Goal: Transaction & Acquisition: Purchase product/service

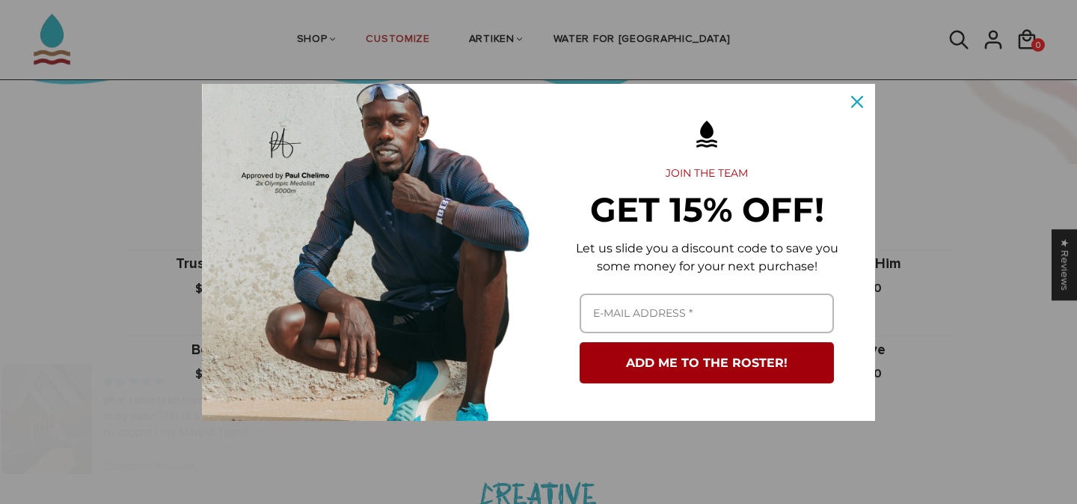
scroll to position [979, 0]
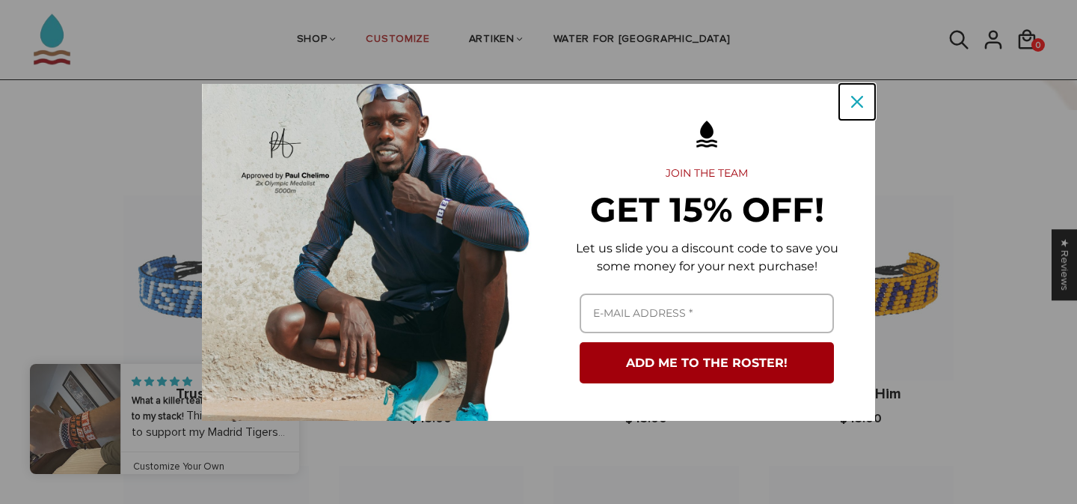
click at [858, 103] on icon "close icon" at bounding box center [857, 102] width 12 height 12
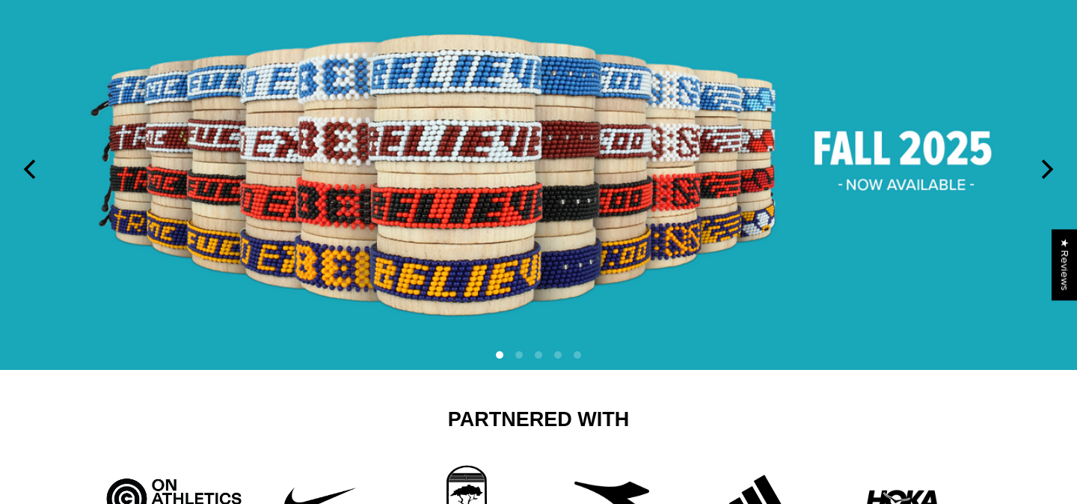
scroll to position [0, 0]
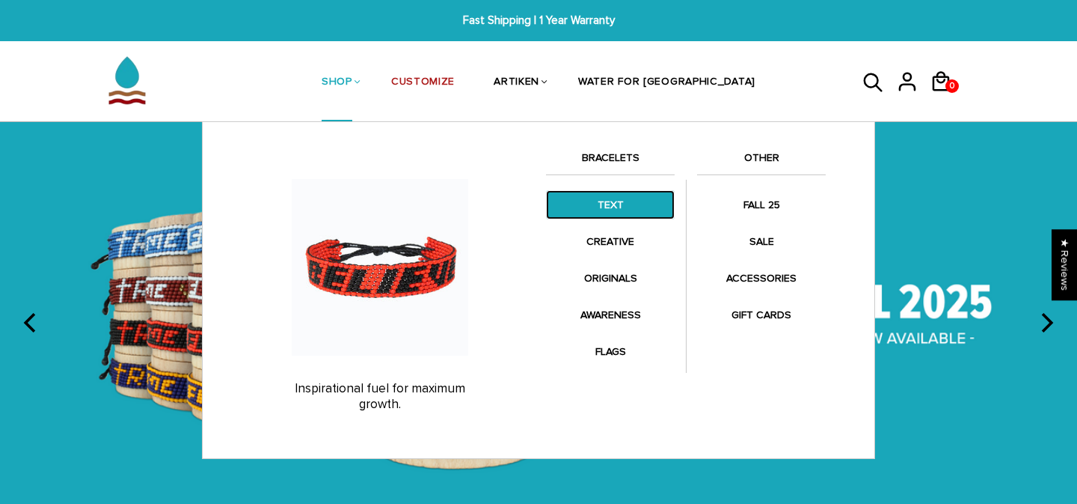
click at [631, 215] on link "TEXT" at bounding box center [610, 204] width 129 height 29
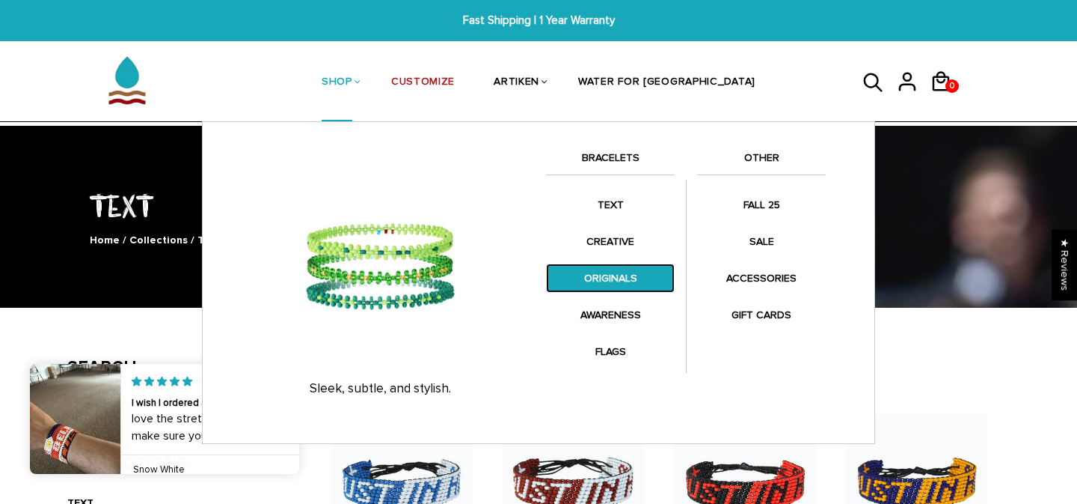
click at [605, 283] on link "ORIGINALS" at bounding box center [610, 277] width 129 height 29
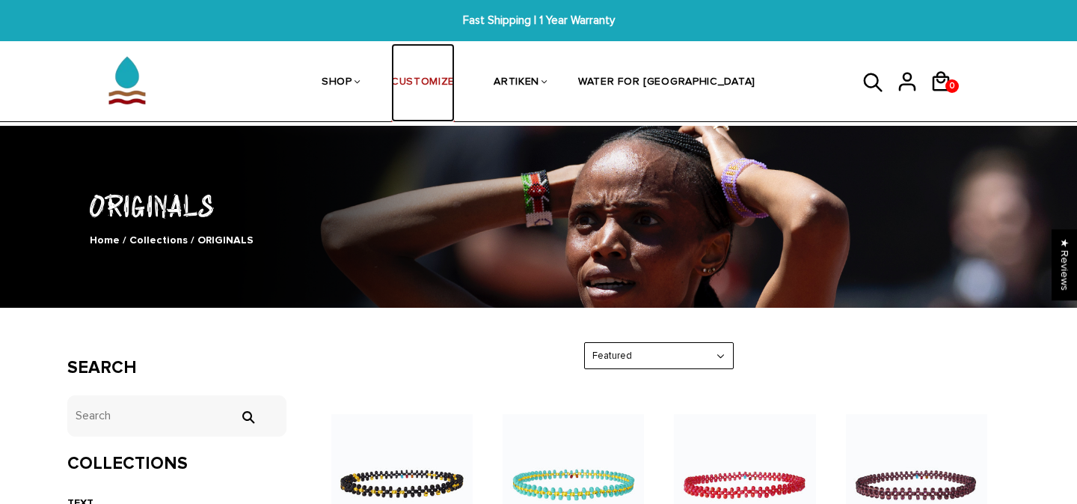
click at [455, 68] on link "CUSTOMIZE" at bounding box center [423, 82] width 64 height 79
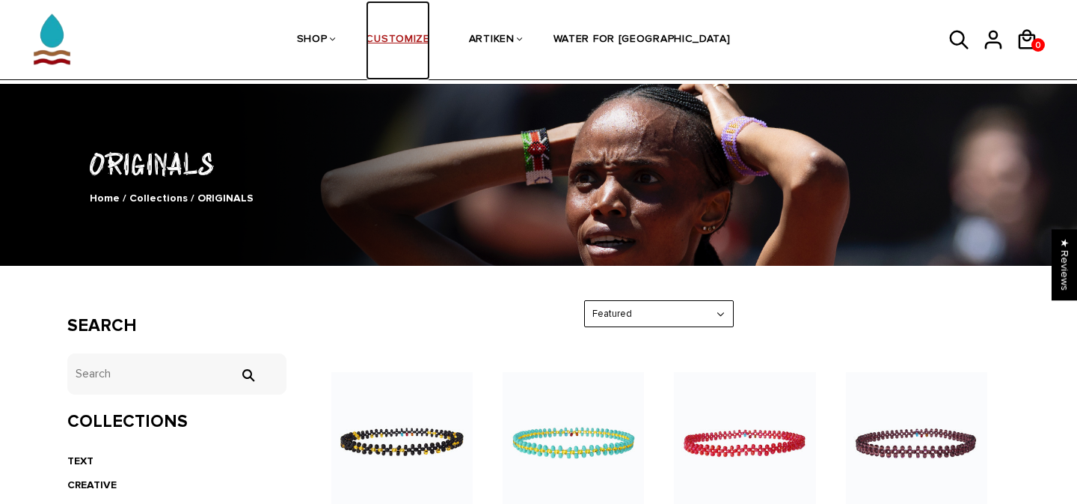
scroll to position [43, 0]
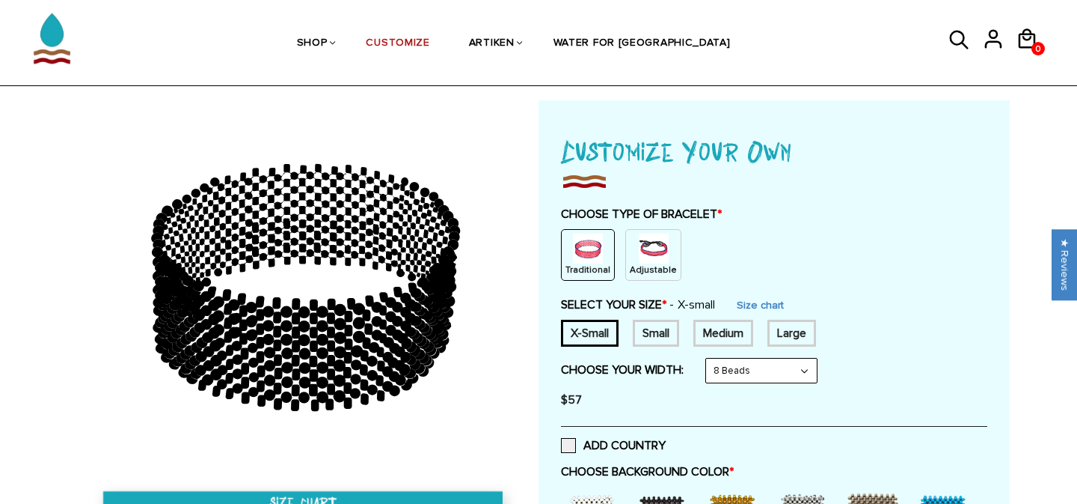
click at [662, 257] on div "Adjustable" at bounding box center [653, 255] width 56 height 52
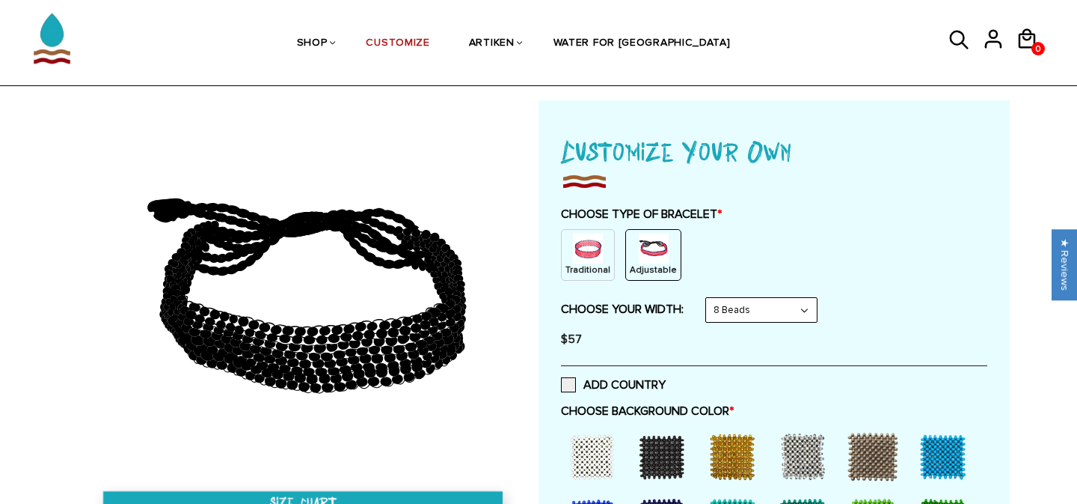
click at [596, 254] on img at bounding box center [588, 248] width 30 height 30
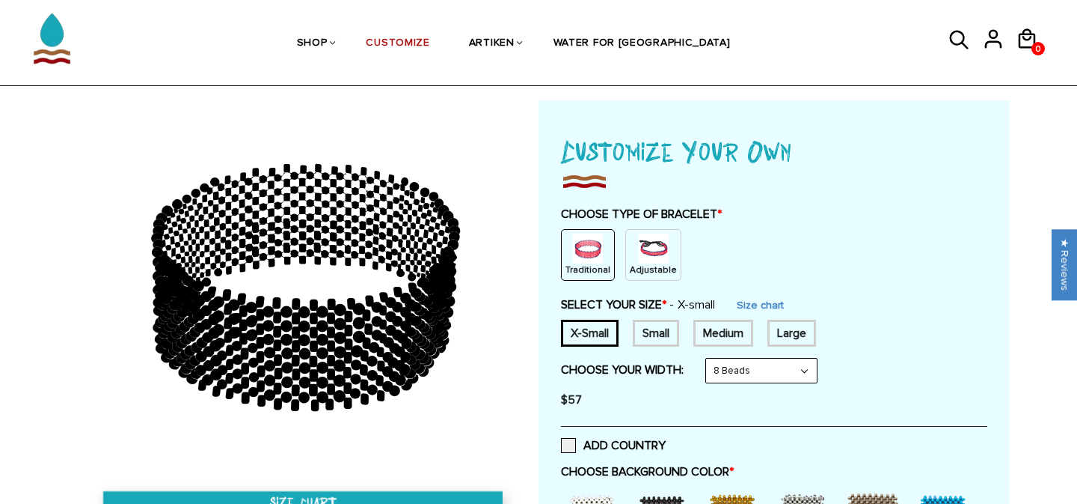
click at [639, 255] on img at bounding box center [654, 248] width 30 height 30
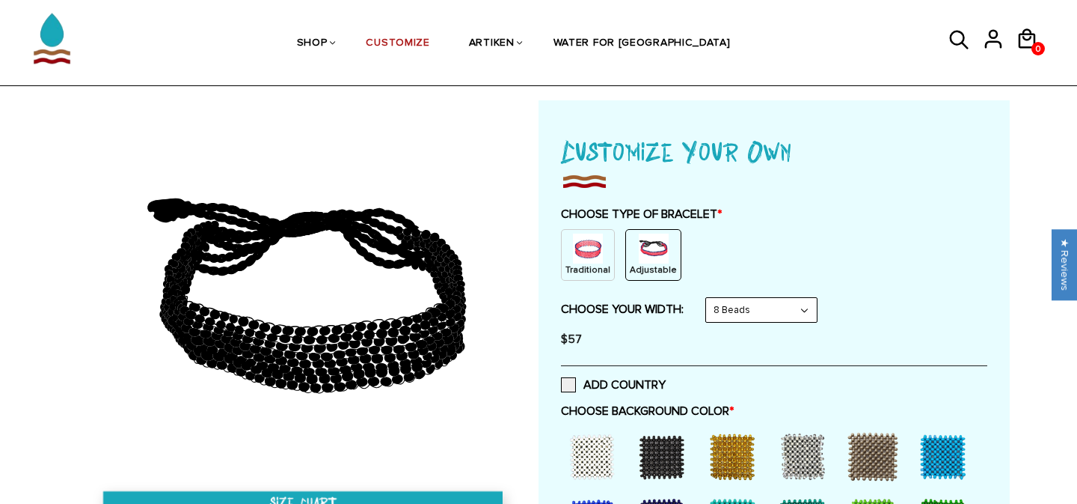
click at [771, 303] on select "8 Beads 6 Beads 10 Beads" at bounding box center [761, 310] width 111 height 24
